Goal: Task Accomplishment & Management: Manage account settings

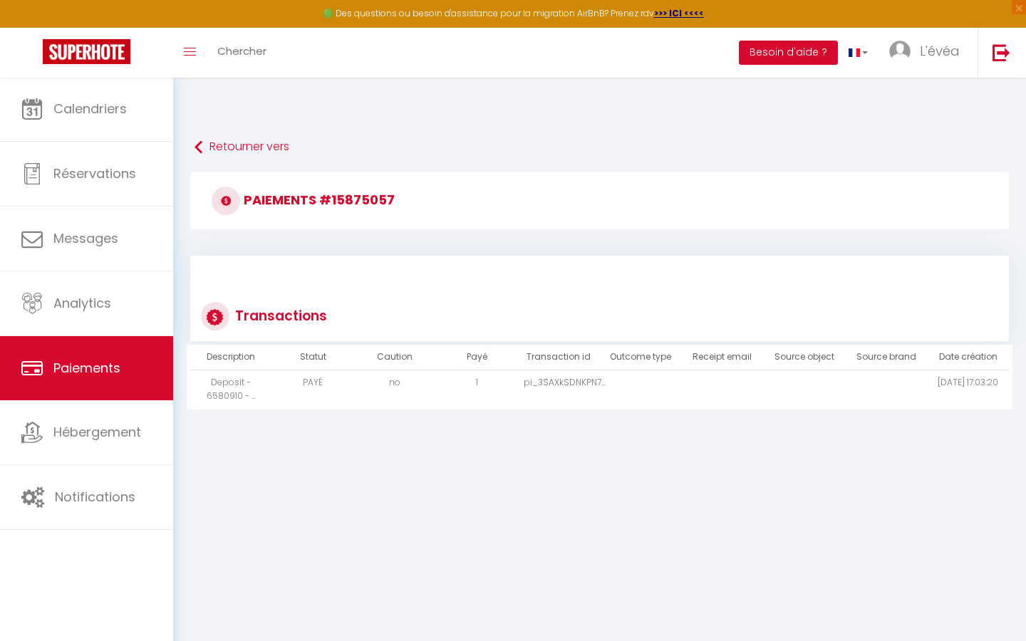
click at [397, 378] on td "no" at bounding box center [395, 389] width 82 height 39
click at [397, 388] on td "no" at bounding box center [395, 389] width 82 height 39
click at [227, 201] on icon at bounding box center [226, 201] width 28 height 28
click at [213, 321] on icon at bounding box center [215, 317] width 17 height 18
click at [791, 54] on button "Besoin d'aide ?" at bounding box center [788, 53] width 99 height 24
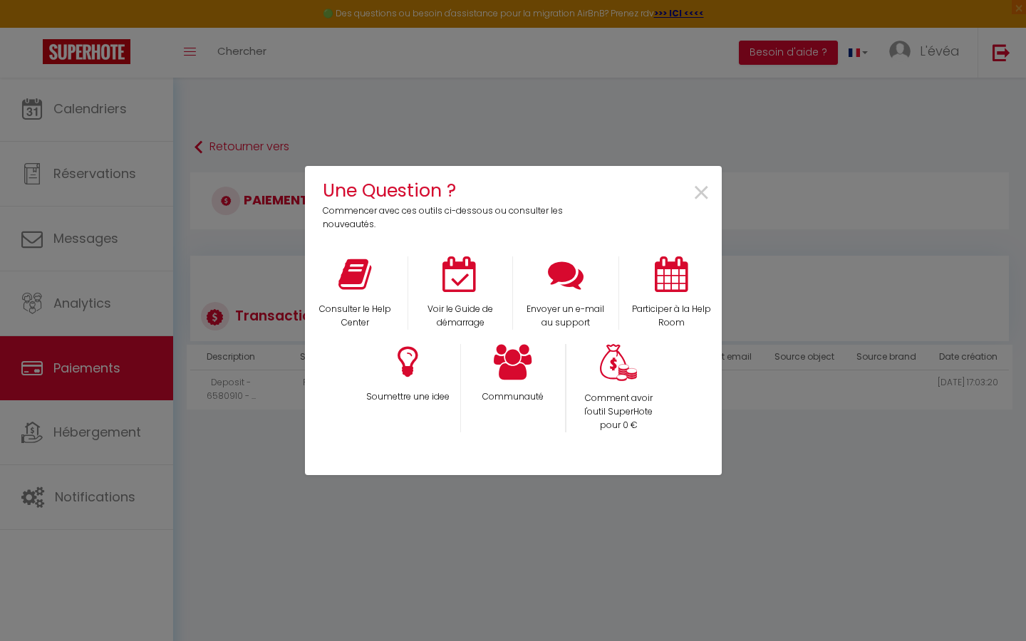
click at [323, 506] on div at bounding box center [513, 601] width 417 height 309
click at [231, 473] on div "Une Question ? Commencer avec ces outils ci-dessous ou consulter les nouveautés…" at bounding box center [513, 320] width 1026 height 641
click at [700, 199] on span "×" at bounding box center [701, 193] width 19 height 45
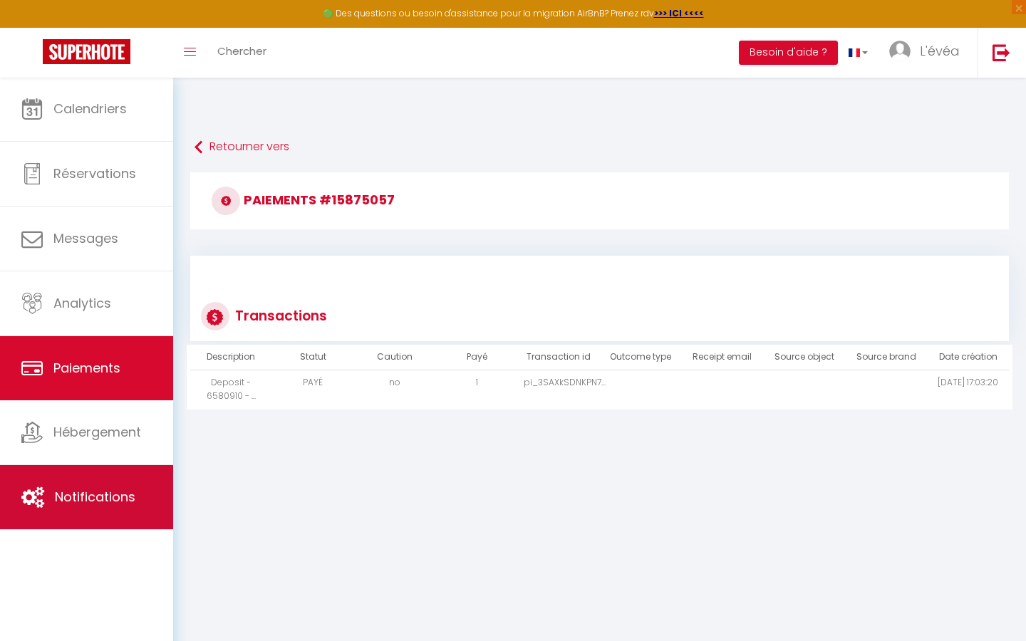
click at [125, 488] on span "Notifications" at bounding box center [95, 497] width 81 height 18
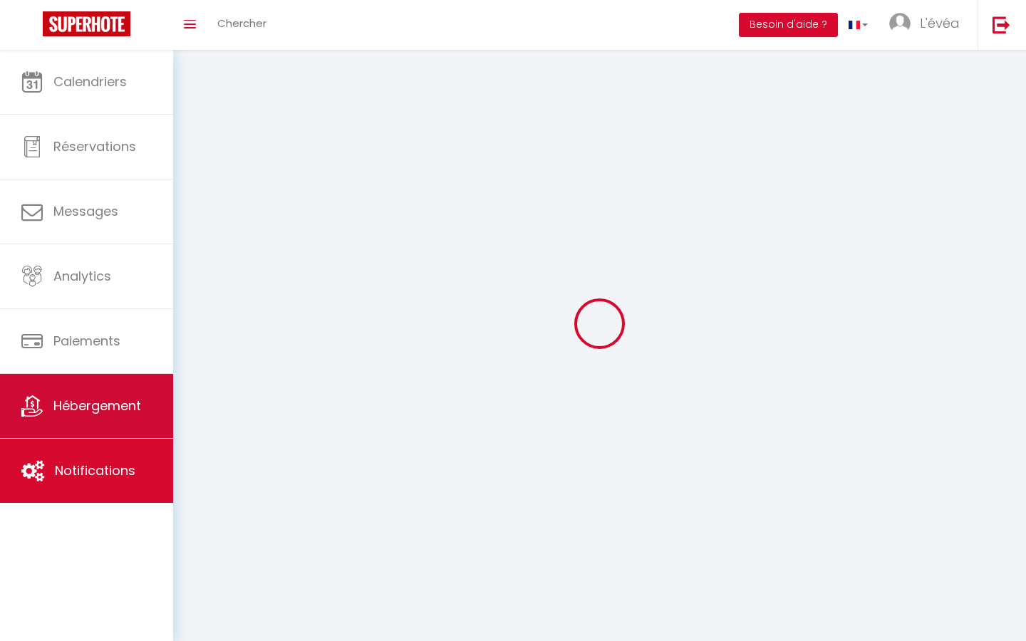
click at [105, 419] on link "Hébergement" at bounding box center [86, 406] width 173 height 64
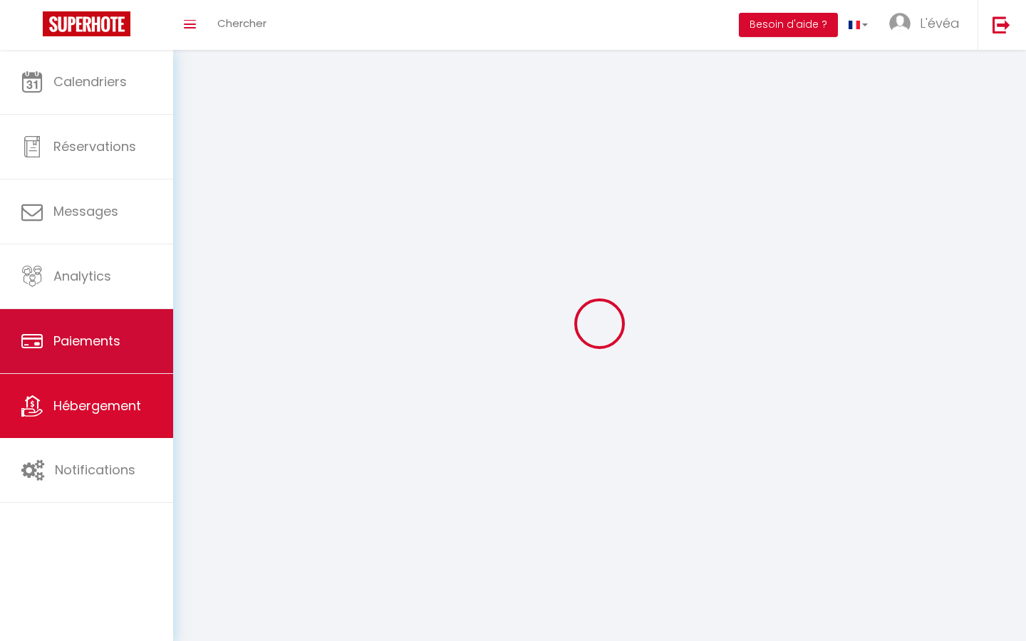
click at [107, 342] on span "Paiements" at bounding box center [86, 341] width 67 height 18
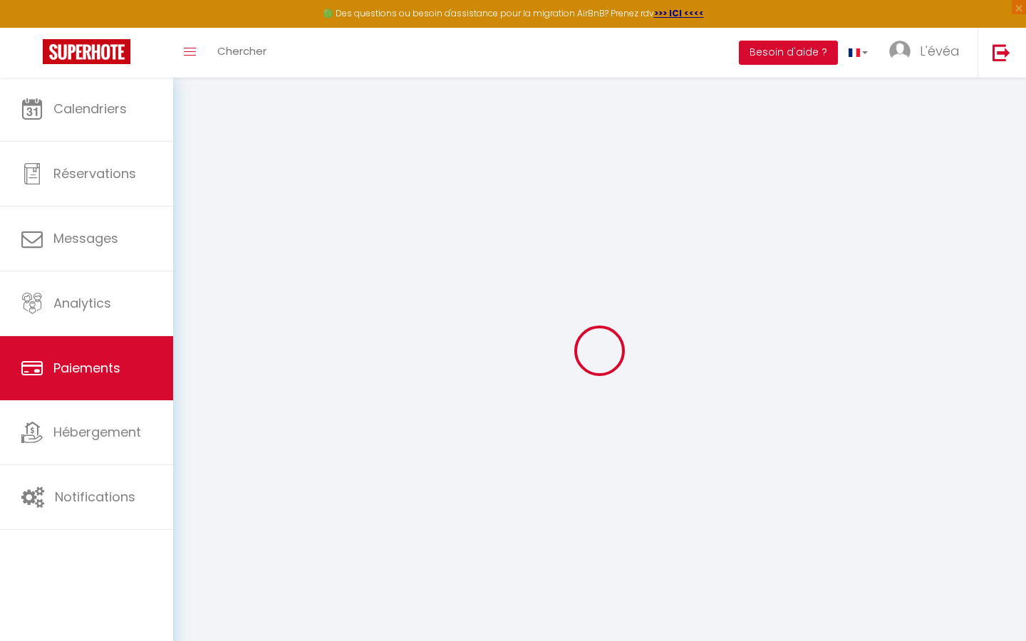
select select "2"
select select "0"
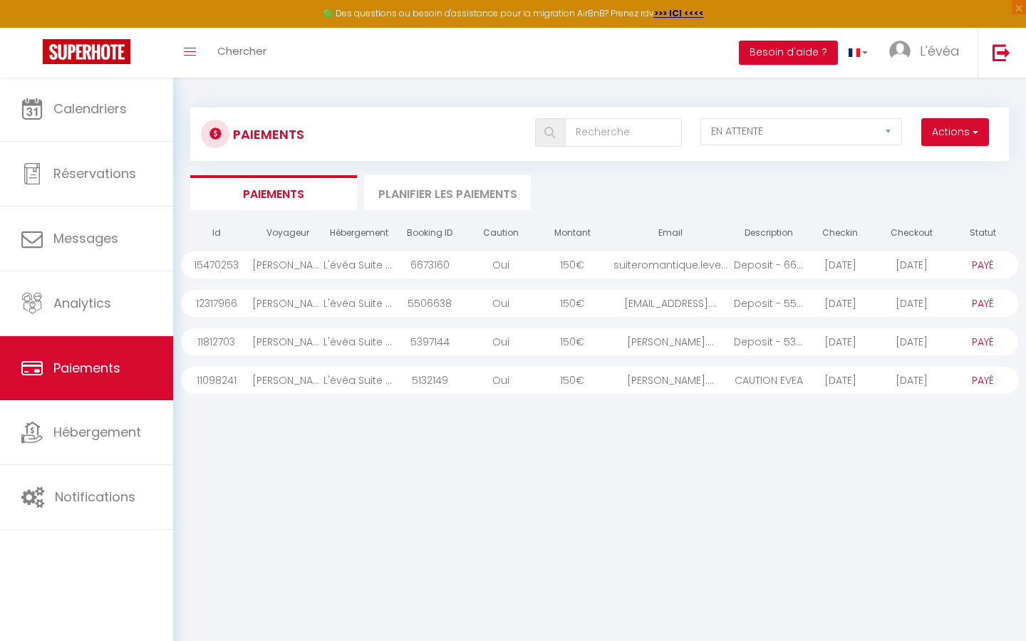
click at [970, 130] on span "button" at bounding box center [974, 132] width 9 height 14
select select "2"
select select "1"
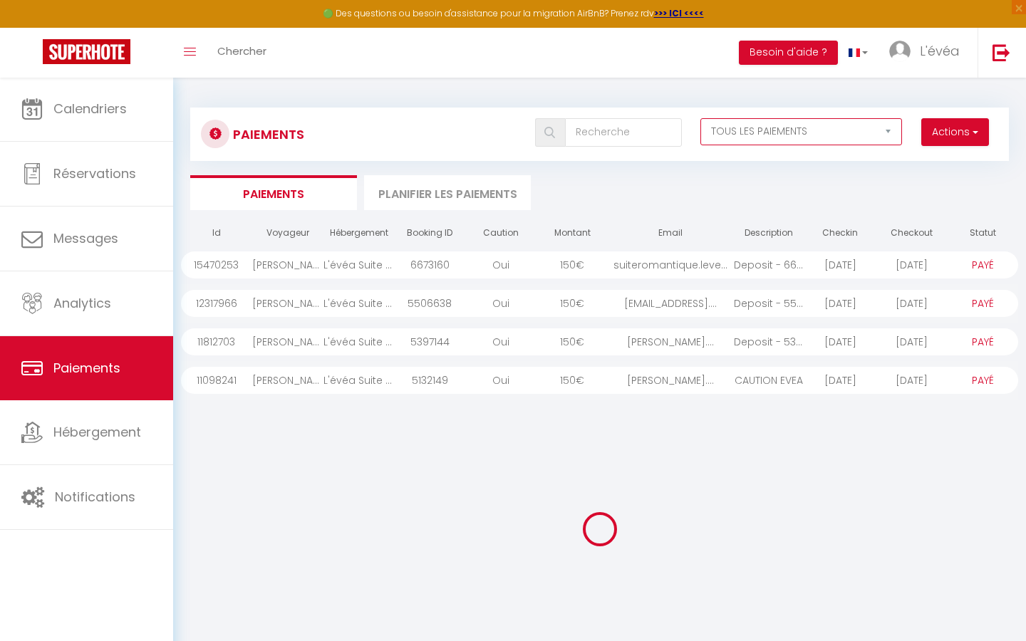
select select "1"
select select "0"
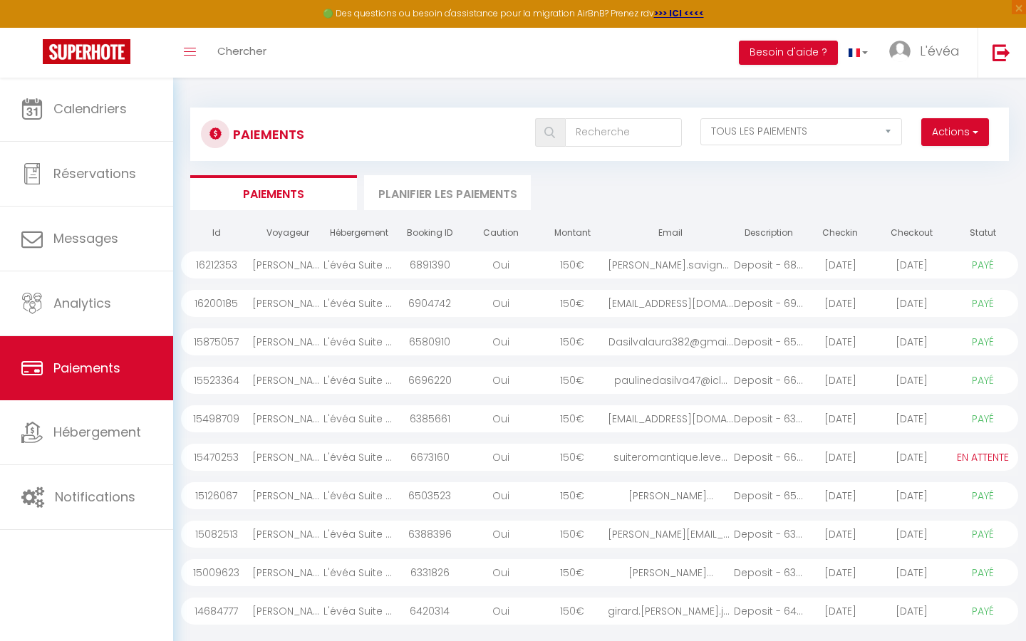
click at [334, 343] on div "L'évéa Suite Romantique Spa & Sauna" at bounding box center [358, 341] width 71 height 27
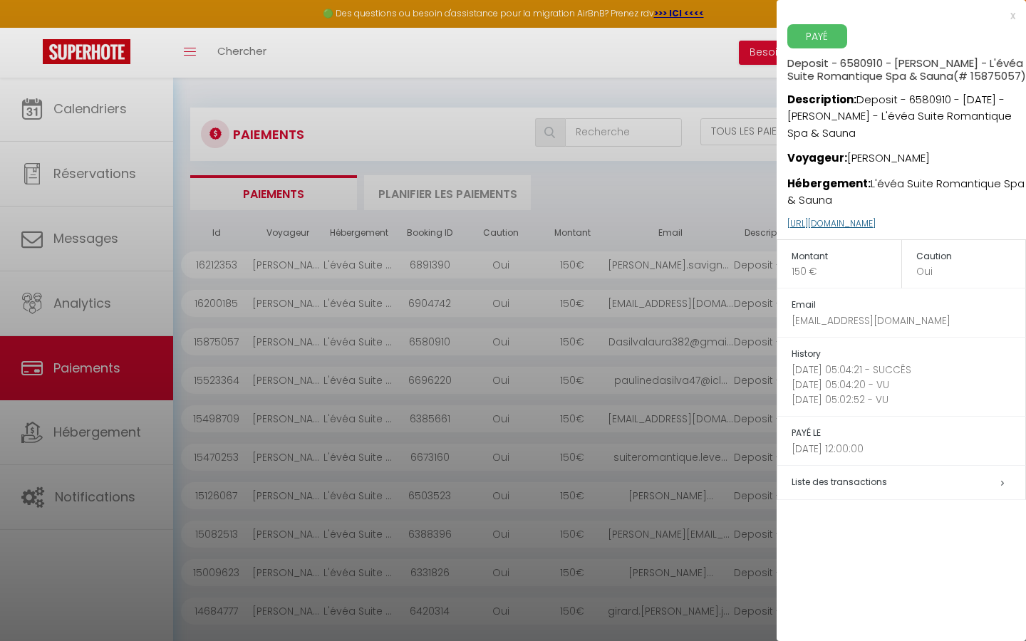
click at [876, 229] on link "[URL][DOMAIN_NAME]" at bounding box center [831, 223] width 88 height 12
click at [586, 193] on div at bounding box center [513, 320] width 1026 height 641
